Goal: Find specific page/section

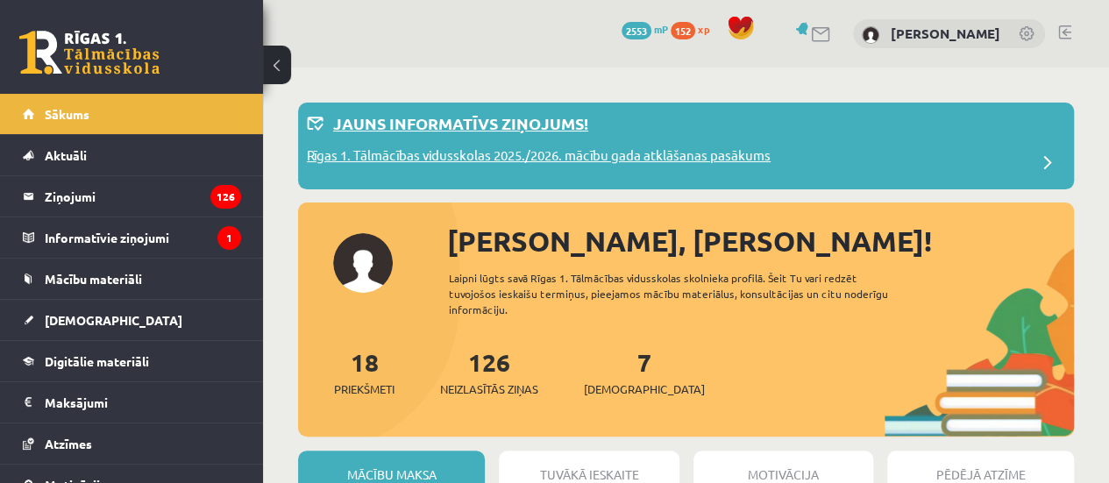
click at [573, 136] on div "Jauns informatīvs ziņojums!" at bounding box center [686, 128] width 758 height 34
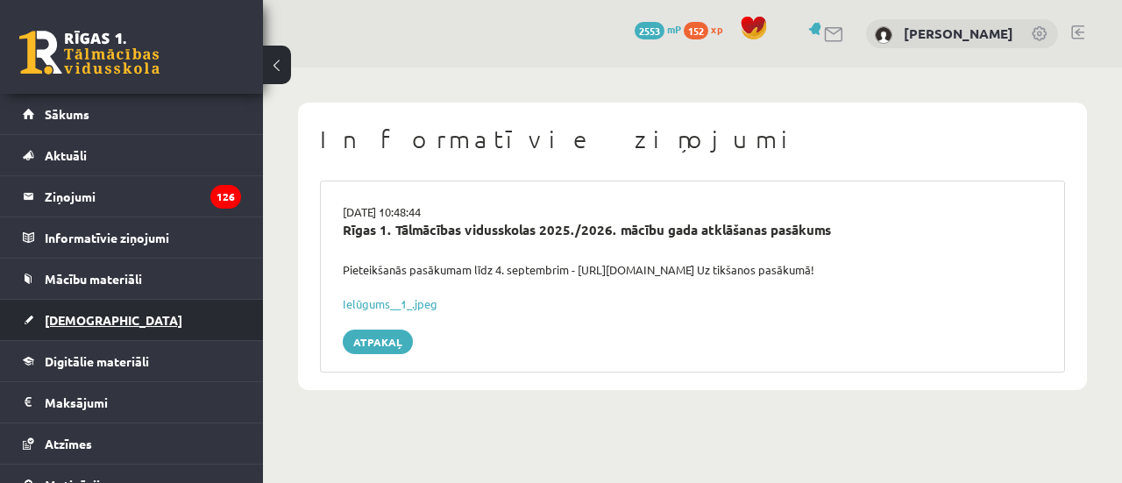
click at [147, 313] on link "[DEMOGRAPHIC_DATA]" at bounding box center [132, 320] width 218 height 40
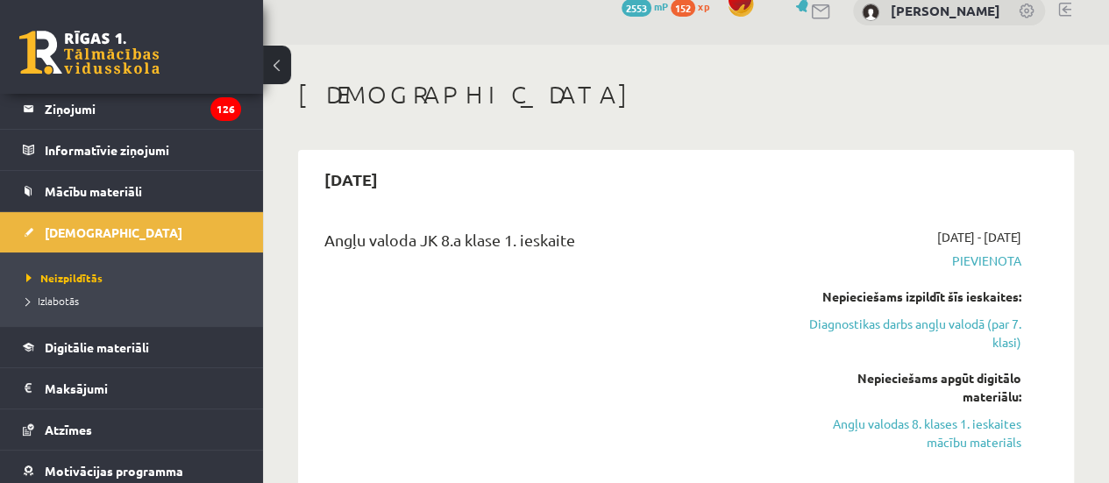
scroll to position [88, 0]
